Goal: Download file/media

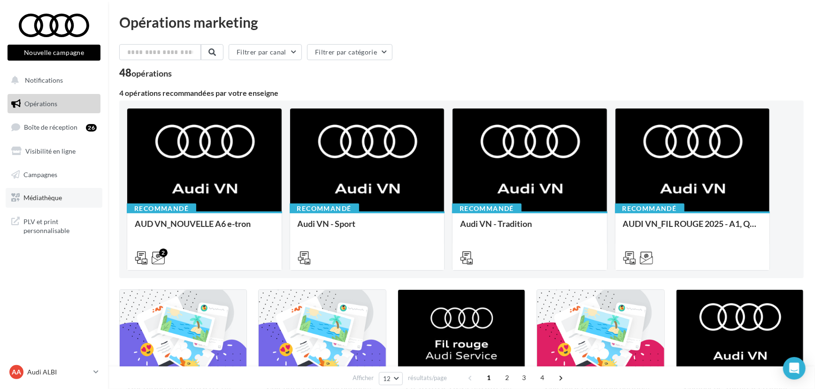
click at [51, 193] on span "Médiathèque" at bounding box center [42, 197] width 38 height 8
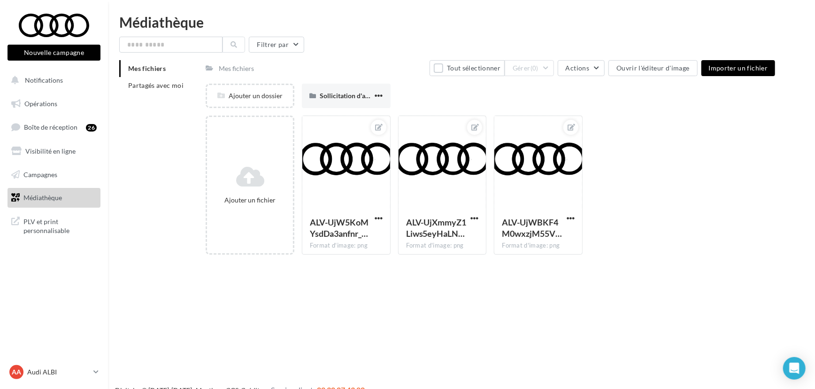
click at [154, 96] on div "Mes fichiers Partagés avec moi" at bounding box center [162, 80] width 86 height 41
click at [162, 91] on li "Partagés avec moi" at bounding box center [158, 85] width 79 height 17
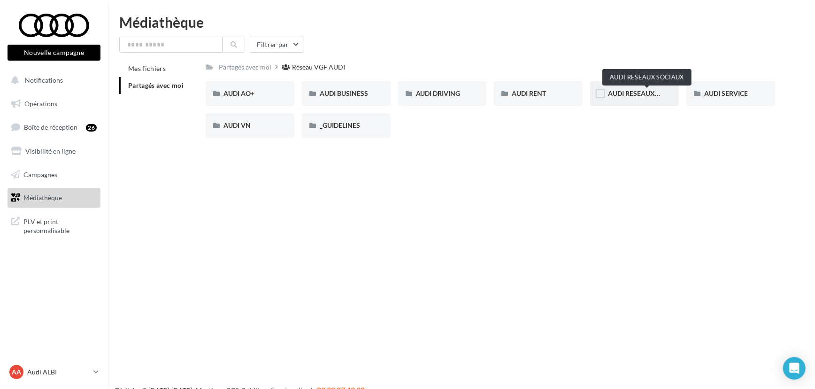
click at [640, 92] on span "AUDI RESEAUX SOCIAUX" at bounding box center [646, 93] width 77 height 8
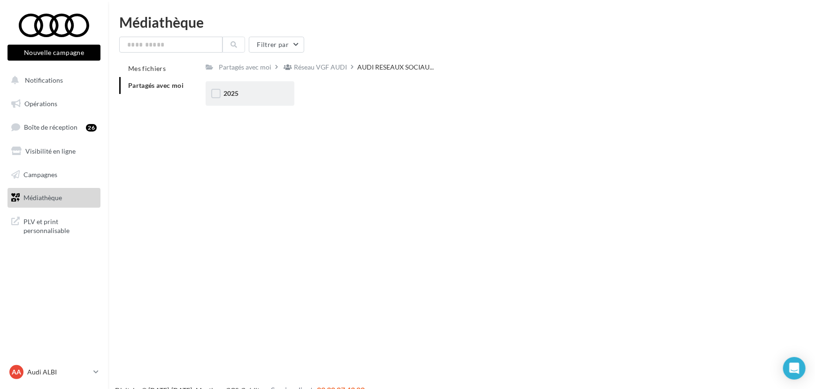
click at [270, 85] on div "2025" at bounding box center [250, 93] width 89 height 24
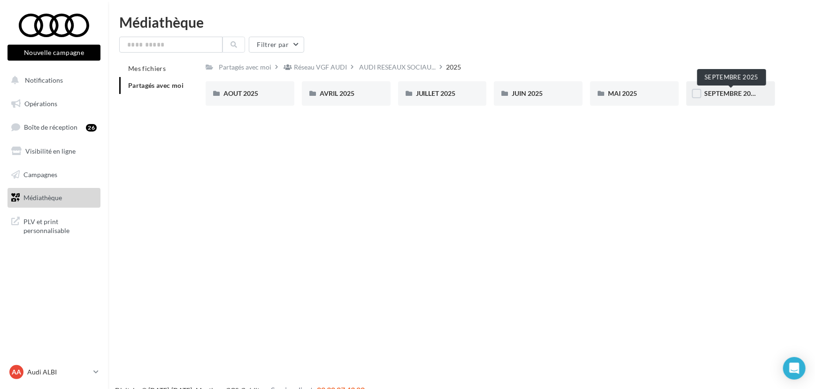
click at [722, 97] on span "SEPTEMBRE 2025" at bounding box center [731, 93] width 54 height 8
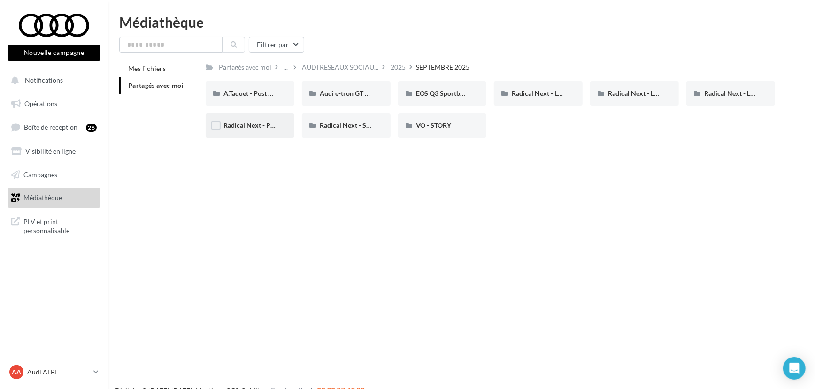
click at [235, 121] on div "Radical Next - Product teaser" at bounding box center [249, 125] width 53 height 9
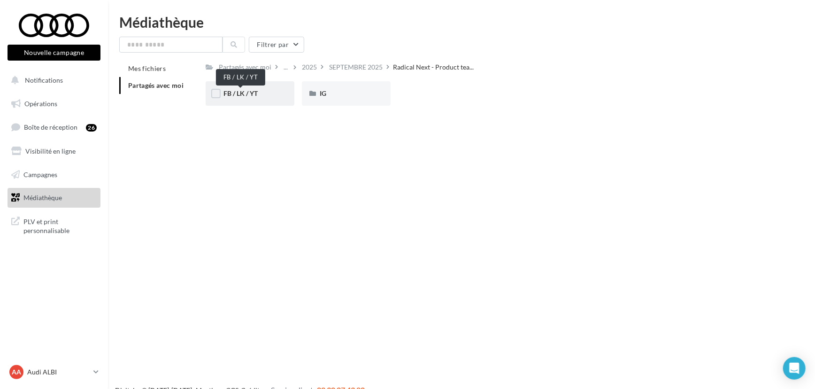
click at [245, 93] on span "FB / LK / YT" at bounding box center [240, 93] width 34 height 8
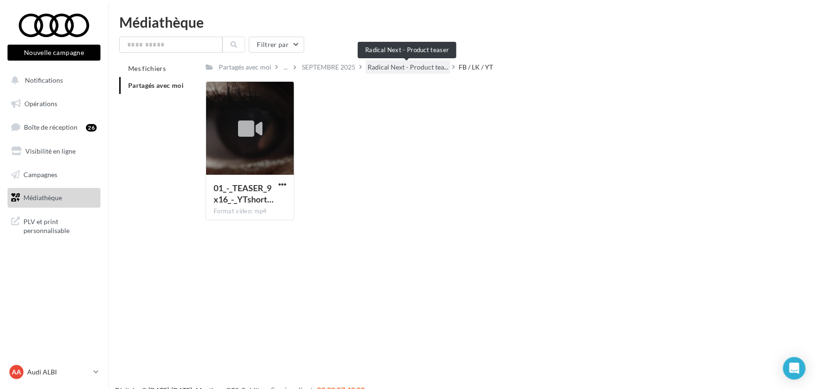
click at [393, 70] on span "Radical Next - Product tea..." at bounding box center [407, 66] width 81 height 9
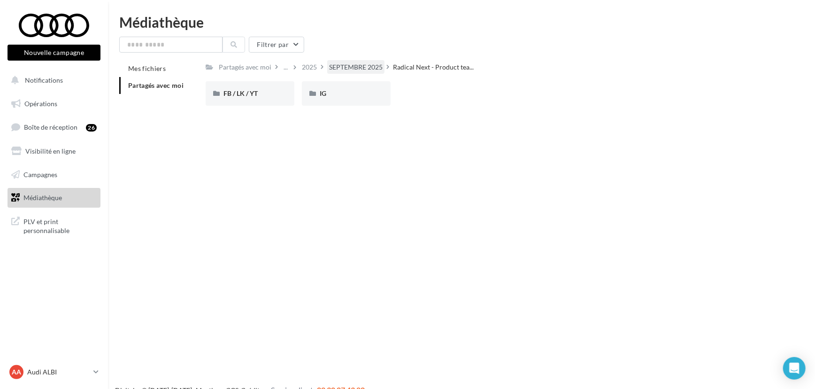
click at [347, 62] on div "SEPTEMBRE 2025" at bounding box center [355, 66] width 53 height 9
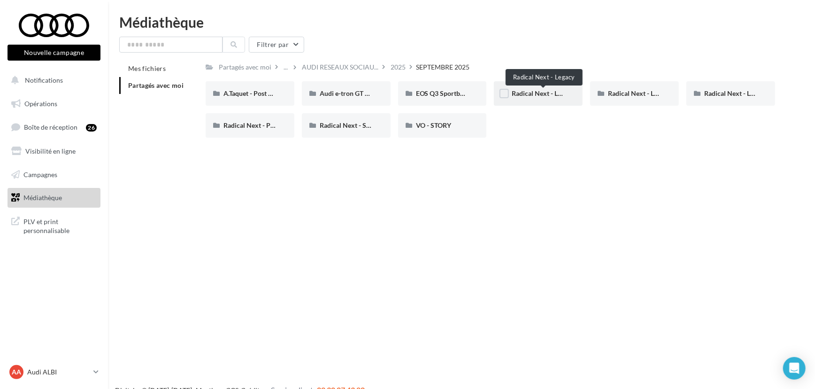
click at [543, 92] on span "Radical Next - Legacy" at bounding box center [542, 93] width 62 height 8
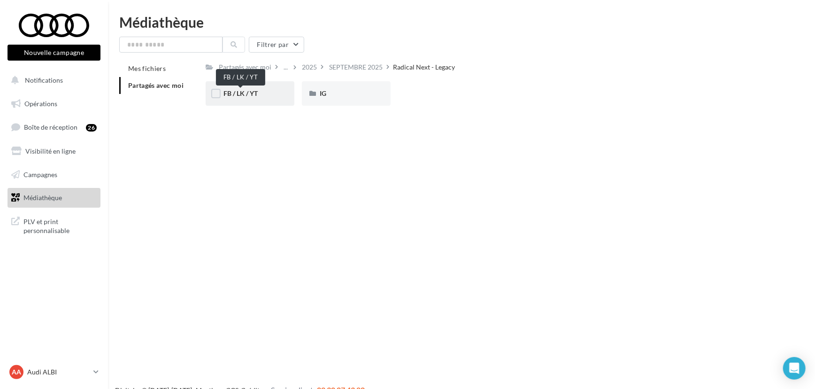
click at [242, 93] on span "FB / LK / YT" at bounding box center [240, 93] width 34 height 8
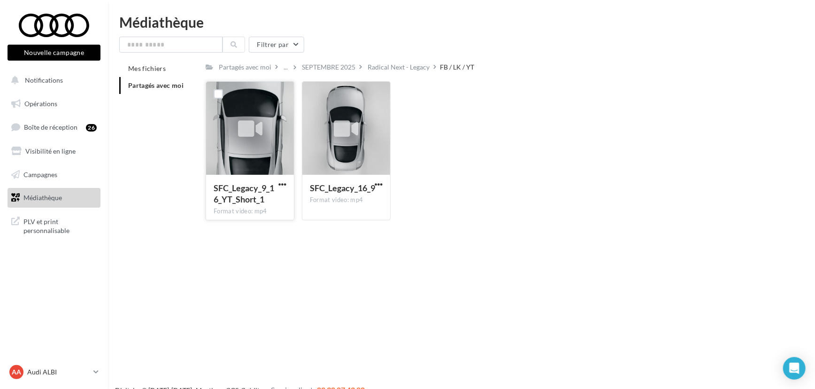
click at [228, 130] on div at bounding box center [250, 129] width 88 height 94
click at [365, 191] on span "SFC_Legacy_16_9" at bounding box center [342, 188] width 65 height 10
click at [238, 198] on span "SFC_Legacy_9_16_YT_Short_1" at bounding box center [244, 194] width 61 height 22
click at [290, 181] on div "SFC_Legacy_9_16_YT_Short_1 Format video: mp4" at bounding box center [250, 197] width 88 height 44
click at [282, 183] on span "button" at bounding box center [282, 184] width 8 height 8
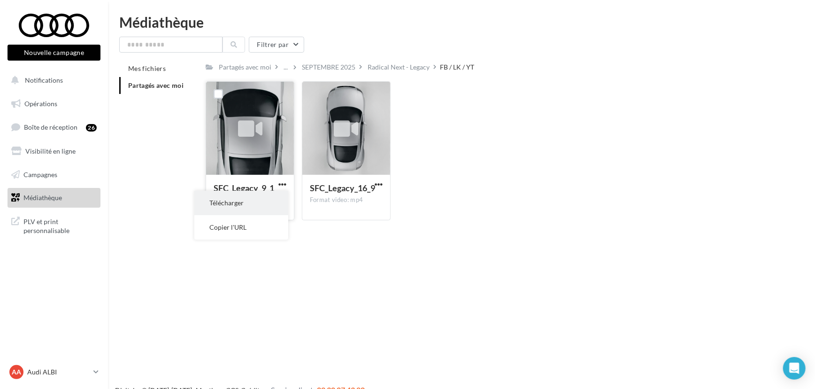
click at [254, 199] on button "Télécharger" at bounding box center [241, 203] width 94 height 24
click at [341, 69] on div "SEPTEMBRE 2025" at bounding box center [328, 66] width 53 height 9
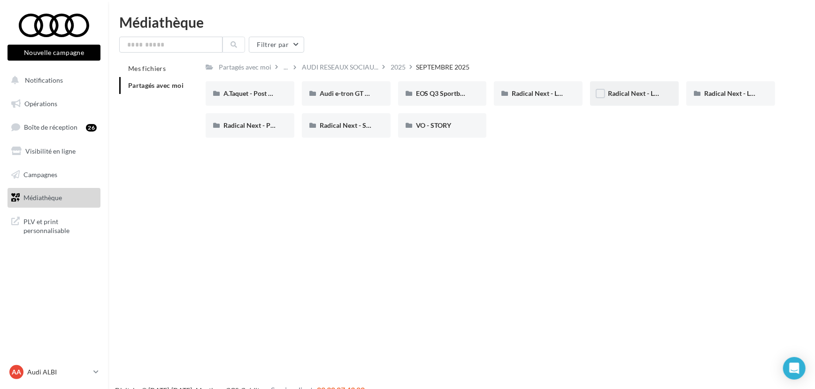
click at [631, 101] on div "Radical Next - Legacy Avus (IG)" at bounding box center [634, 93] width 89 height 24
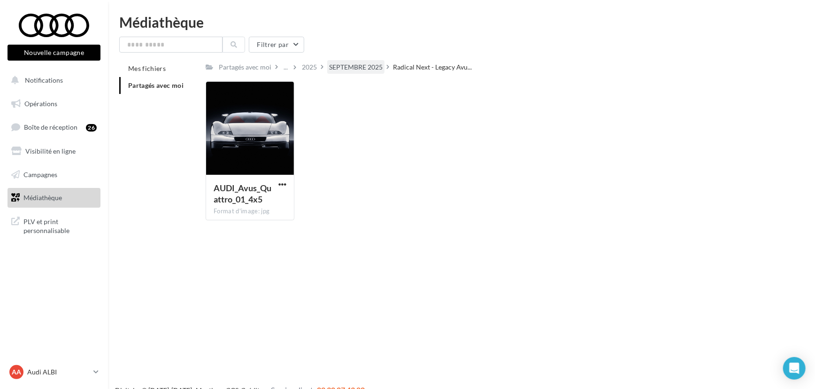
click at [359, 67] on div "SEPTEMBRE 2025" at bounding box center [355, 66] width 53 height 9
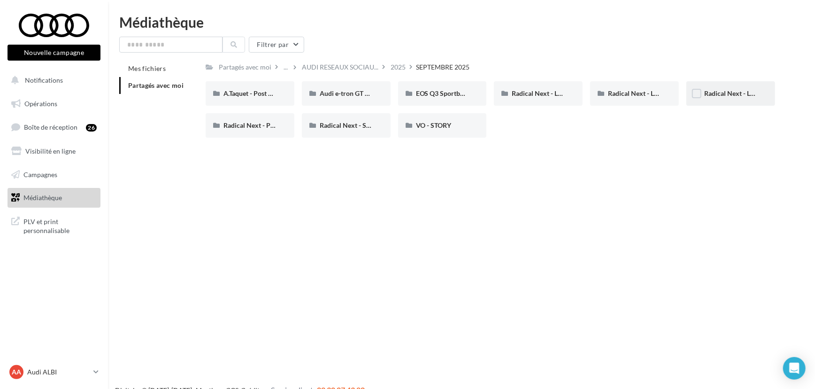
click at [751, 101] on div "Radical Next - Legacy TT" at bounding box center [730, 93] width 89 height 24
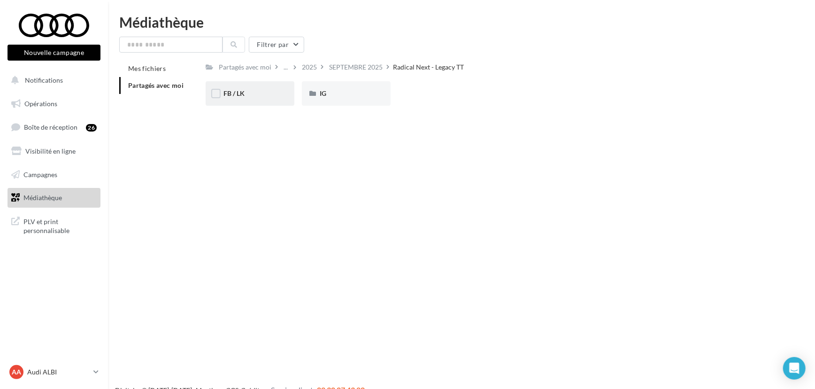
click at [267, 100] on div "FB / LK" at bounding box center [250, 93] width 89 height 24
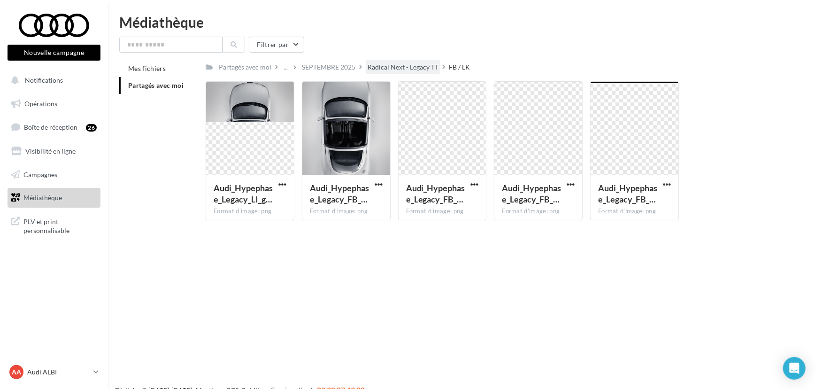
click at [404, 66] on div "Radical Next - Legacy TT" at bounding box center [402, 66] width 71 height 9
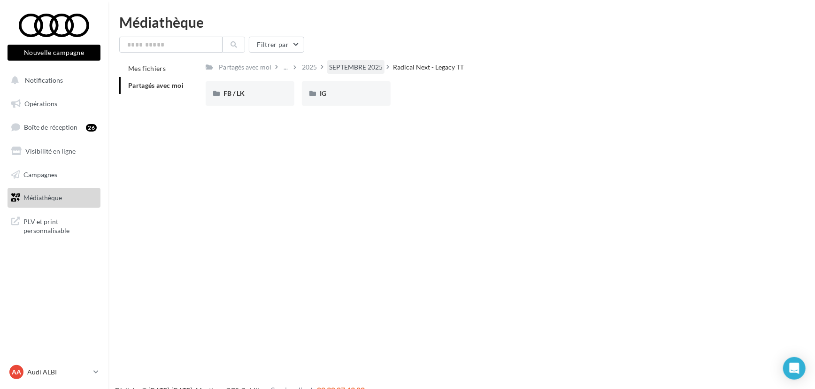
click at [361, 65] on div "SEPTEMBRE 2025" at bounding box center [355, 66] width 53 height 9
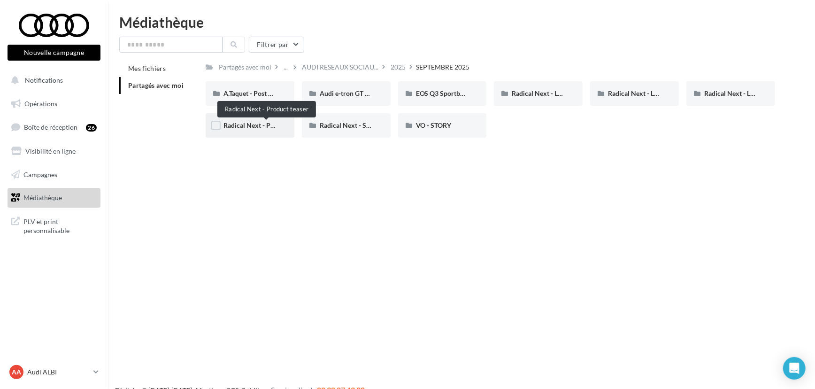
click at [258, 123] on span "Radical Next - Product teaser" at bounding box center [266, 125] width 86 height 8
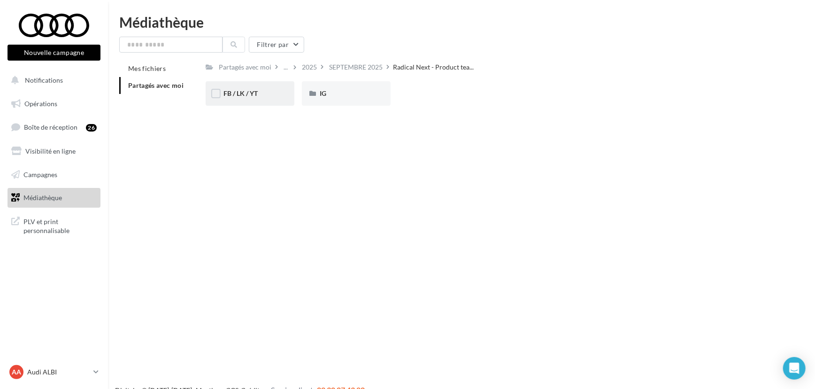
click at [234, 103] on div "FB / LK / YT" at bounding box center [250, 93] width 89 height 24
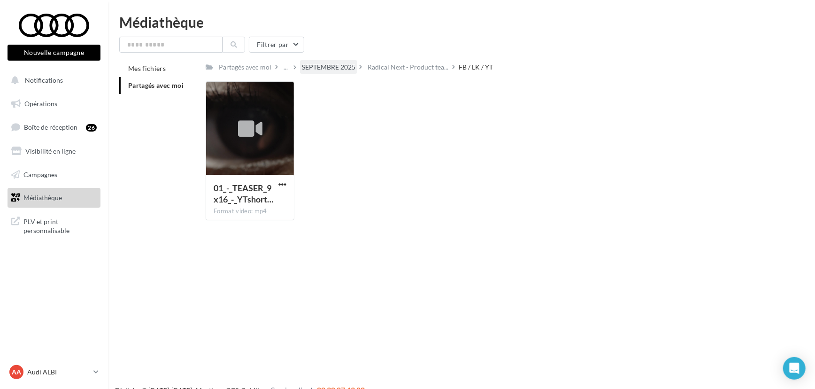
click at [312, 63] on div "SEPTEMBRE 2025" at bounding box center [328, 66] width 53 height 9
